Goal: Task Accomplishment & Management: Complete application form

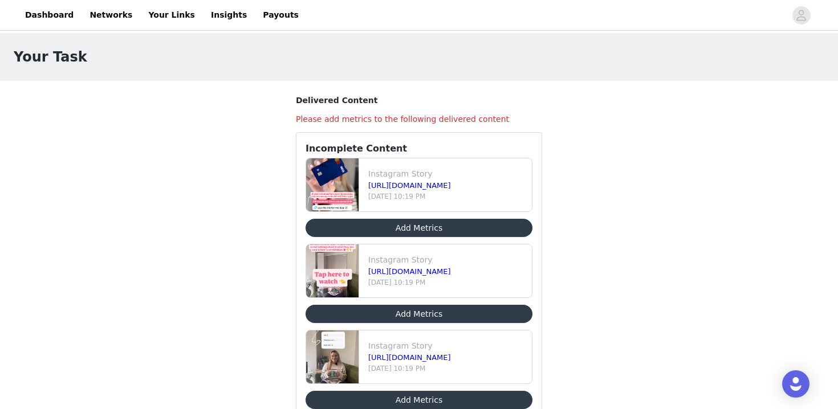
click at [446, 229] on button "Add Metrics" at bounding box center [419, 228] width 227 height 18
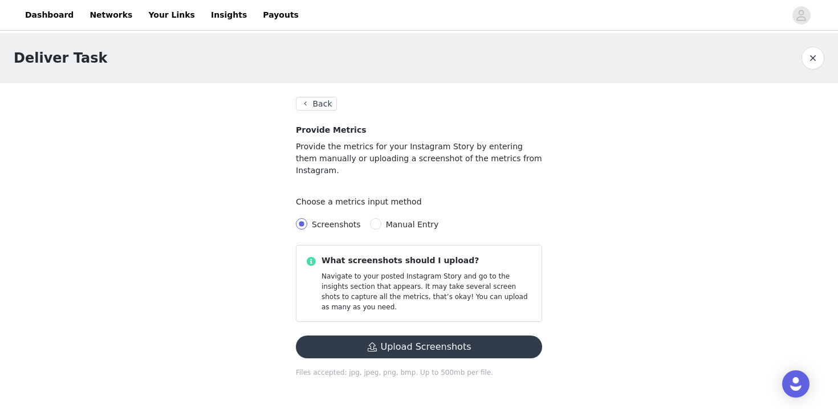
click at [388, 336] on button "Upload Screenshots" at bounding box center [419, 347] width 246 height 23
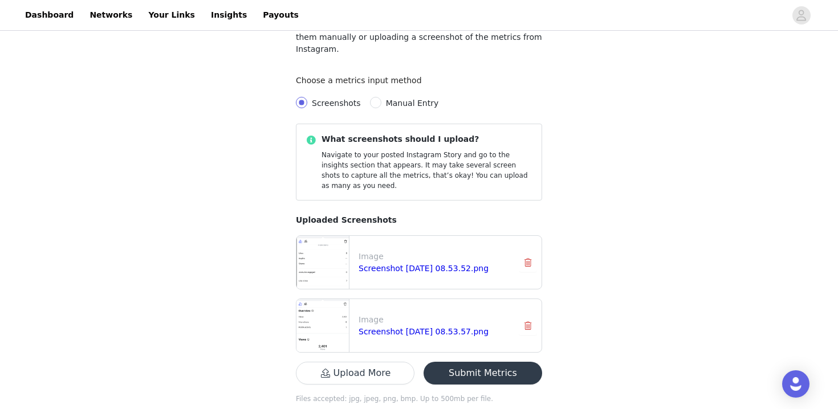
scroll to position [121, 0]
click at [486, 362] on button "Submit Metrics" at bounding box center [483, 373] width 119 height 23
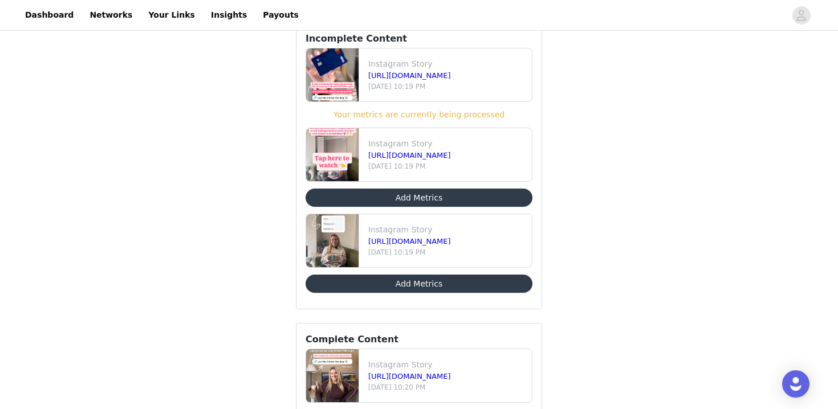
scroll to position [108, 0]
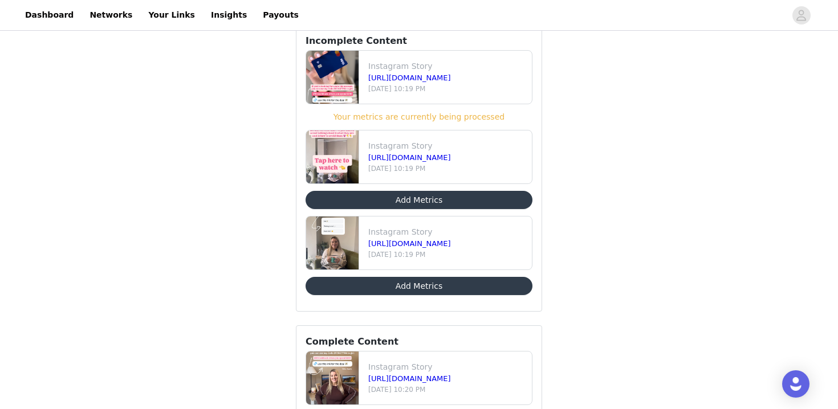
click at [408, 200] on button "Add Metrics" at bounding box center [419, 200] width 227 height 18
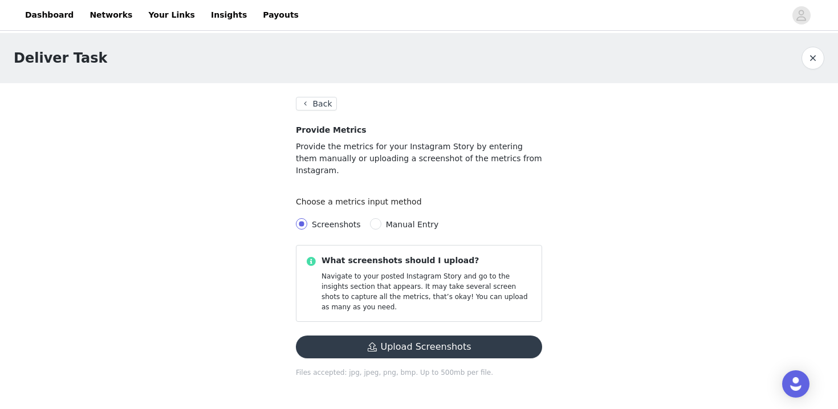
click at [418, 336] on button "Upload Screenshots" at bounding box center [419, 347] width 246 height 23
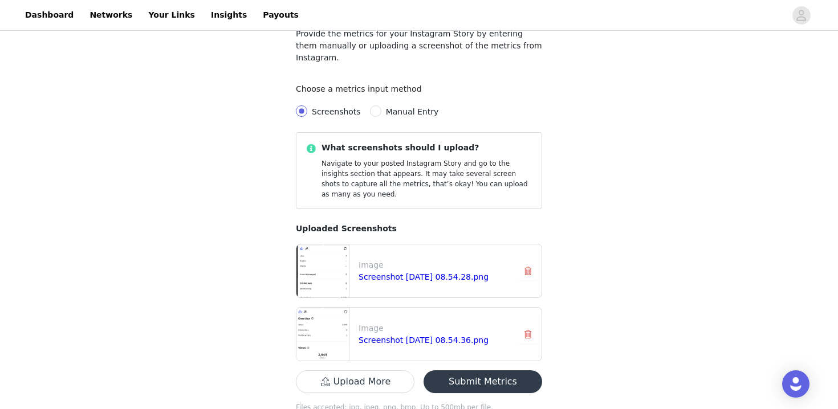
scroll to position [121, 0]
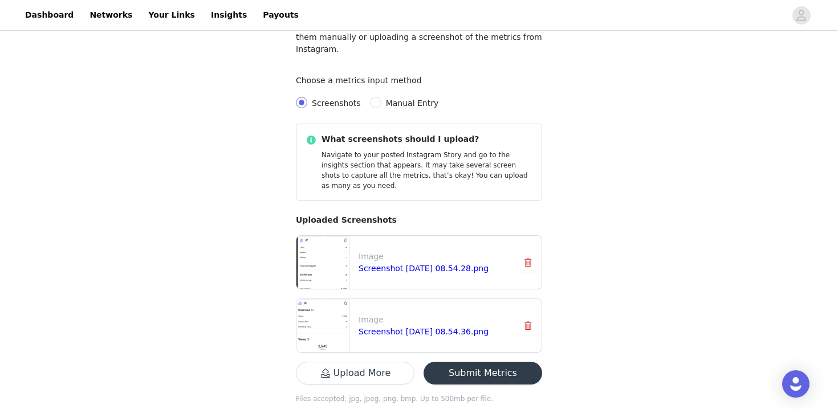
click at [507, 362] on button "Submit Metrics" at bounding box center [483, 373] width 119 height 23
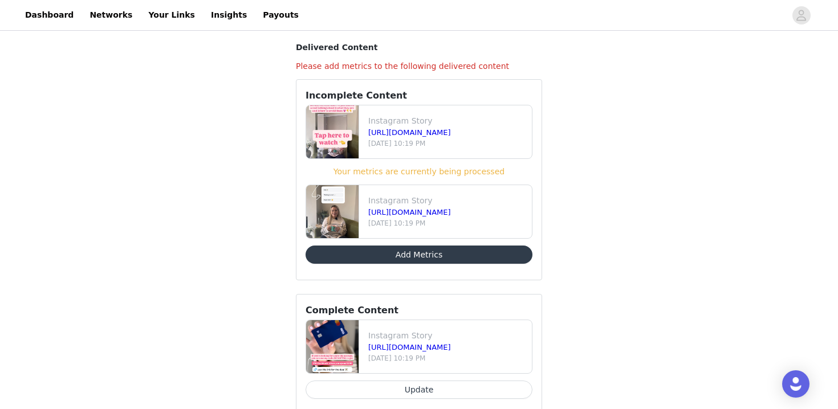
scroll to position [50, 0]
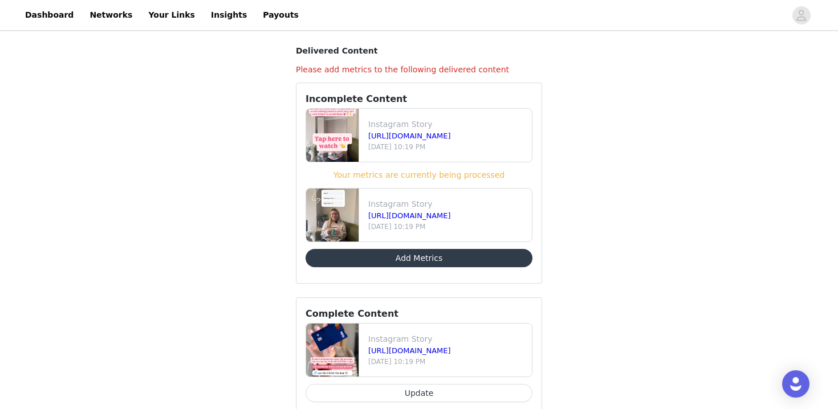
click at [439, 257] on button "Add Metrics" at bounding box center [419, 258] width 227 height 18
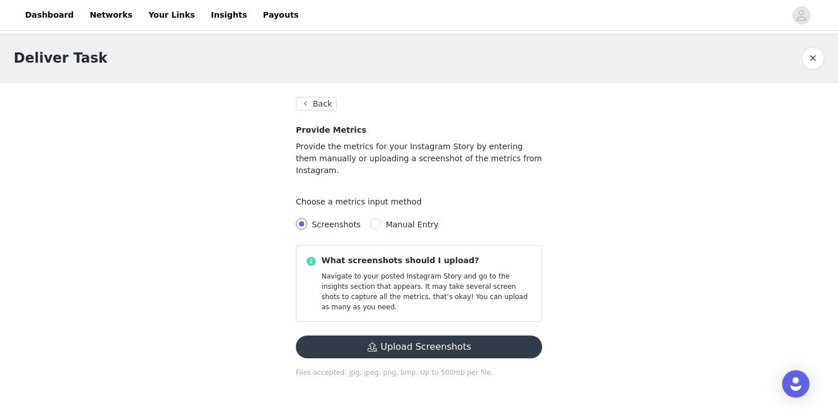
click at [455, 336] on button "Upload Screenshots" at bounding box center [419, 347] width 246 height 23
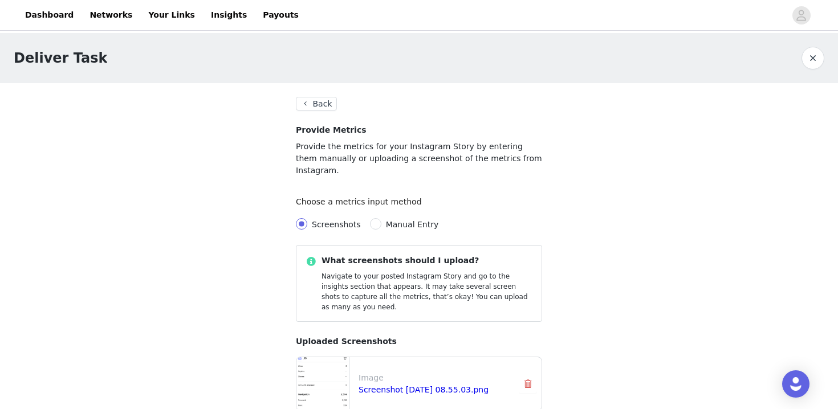
scroll to position [121, 0]
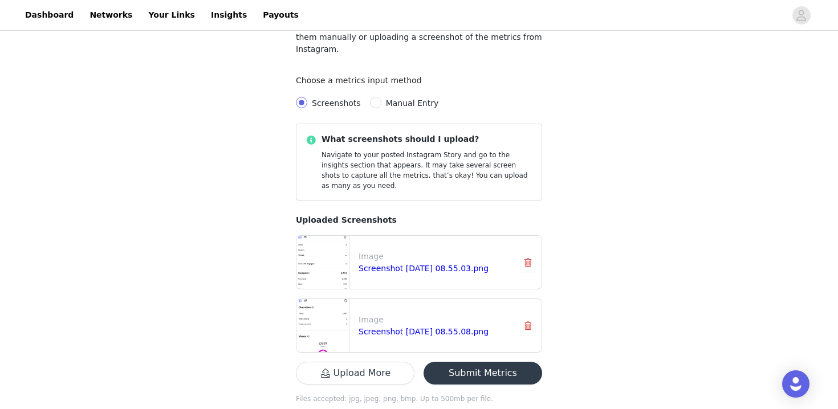
click at [482, 362] on button "Submit Metrics" at bounding box center [483, 373] width 119 height 23
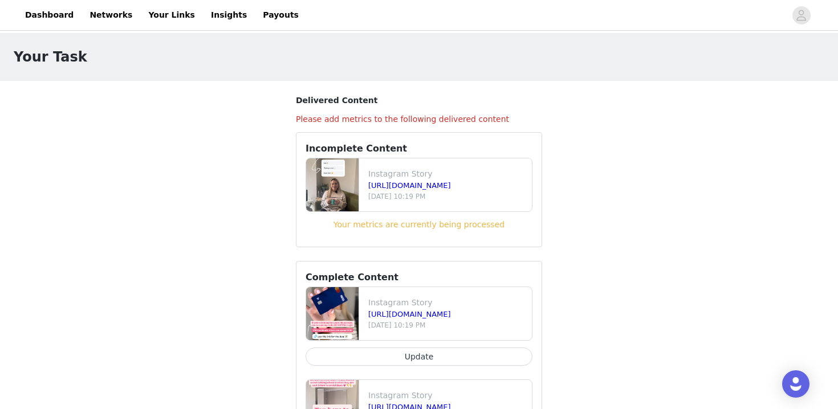
click at [636, 147] on div "Your Task Delivered Content Please add metrics to the following delivered conte…" at bounding box center [419, 404] width 838 height 742
drag, startPoint x: 508, startPoint y: 124, endPoint x: 419, endPoint y: 116, distance: 89.9
click at [419, 116] on h4 "Please add metrics to the following delivered content" at bounding box center [419, 119] width 246 height 12
click at [444, 105] on h3 "Delivered Content" at bounding box center [419, 101] width 246 height 12
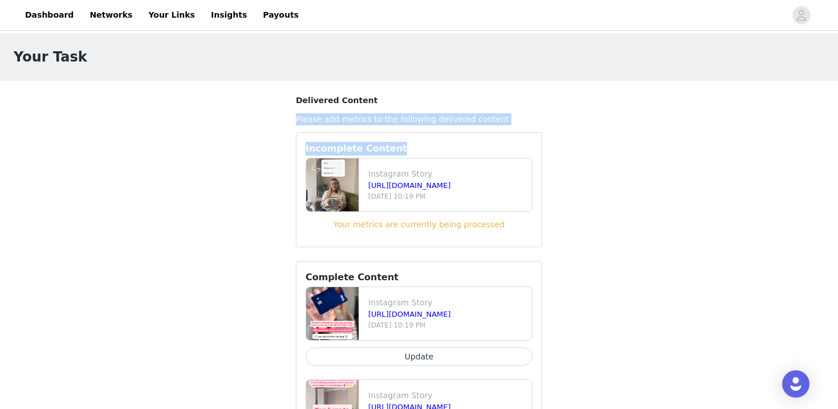
drag, startPoint x: 271, startPoint y: 109, endPoint x: 496, endPoint y: 148, distance: 228.6
click at [496, 148] on div "Your Task Delivered Content Please add metrics to the following delivered conte…" at bounding box center [419, 404] width 838 height 742
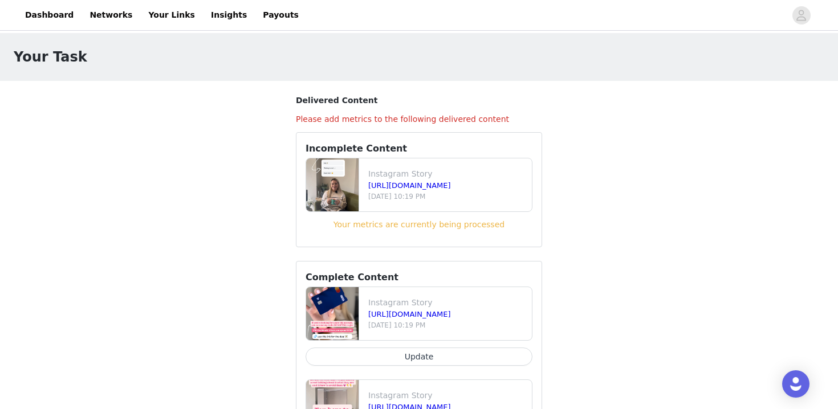
click at [541, 140] on div "Incomplete Content Instagram Story [URL][DOMAIN_NAME] [DATE] 10:19 PM Your metr…" at bounding box center [419, 189] width 246 height 115
click at [614, 139] on div "Your Task Delivered Content Please add metrics to the following delivered conte…" at bounding box center [419, 404] width 838 height 742
drag, startPoint x: 455, startPoint y: 126, endPoint x: 437, endPoint y: 117, distance: 19.9
